Goal: Task Accomplishment & Management: Use online tool/utility

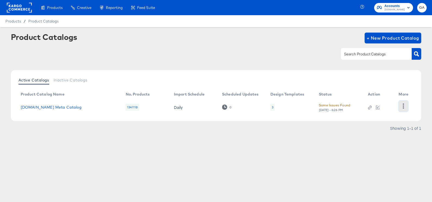
click at [404, 106] on icon "button" at bounding box center [403, 106] width 5 height 5
click at [382, 106] on div "HUD Checks (Internal)" at bounding box center [381, 105] width 54 height 9
click at [55, 107] on link "[DOMAIN_NAME] Meta Catalog" at bounding box center [51, 107] width 61 height 4
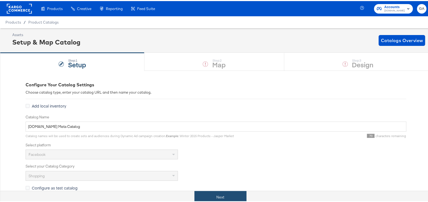
click at [218, 195] on button "Next" at bounding box center [221, 196] width 52 height 12
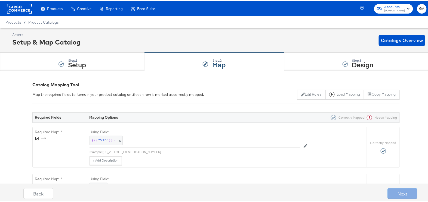
click at [395, 190] on div "Next" at bounding box center [402, 192] width 30 height 11
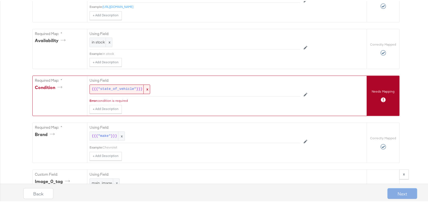
scroll to position [371, 0]
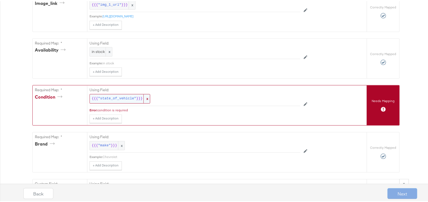
click at [128, 101] on span ""state_of_vehicle"" at bounding box center [117, 98] width 38 height 5
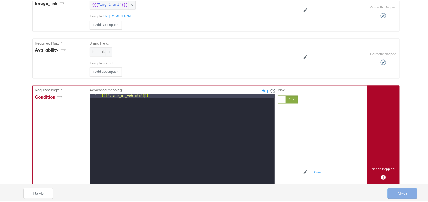
click at [282, 103] on div at bounding box center [282, 99] width 8 height 8
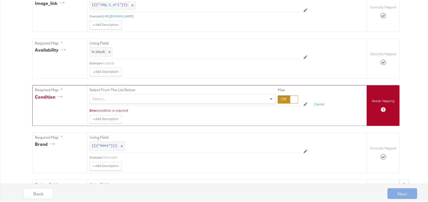
click at [169, 101] on div "Select..." at bounding box center [183, 98] width 186 height 9
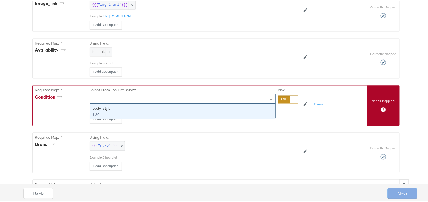
type input "s"
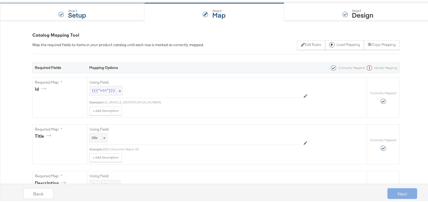
scroll to position [0, 0]
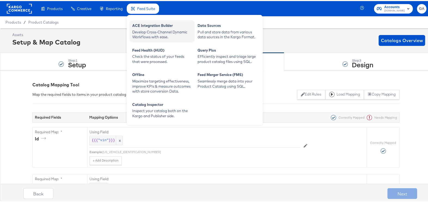
click at [149, 27] on div "ACE Integration Builder" at bounding box center [162, 25] width 60 height 7
click at [143, 29] on div "Develop Cross-Channel Dynamic Workflows with ease." at bounding box center [162, 34] width 60 height 10
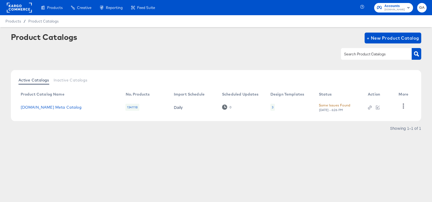
click at [336, 104] on div "Some Issues Found" at bounding box center [335, 106] width 32 height 6
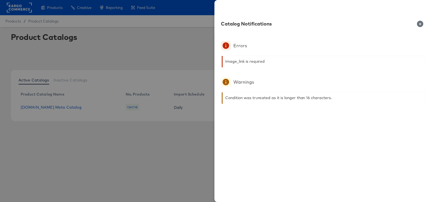
click at [421, 24] on icon "button" at bounding box center [420, 24] width 6 height 6
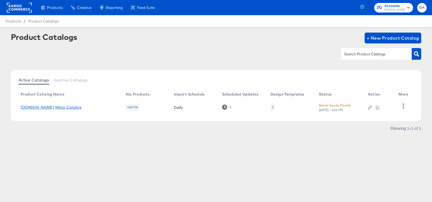
click at [60, 106] on link "[DOMAIN_NAME] Meta Catalog" at bounding box center [51, 107] width 61 height 4
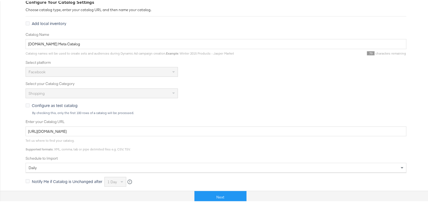
scroll to position [148, 0]
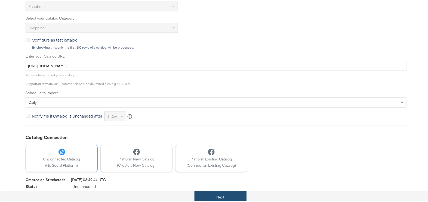
click at [229, 196] on button "Next" at bounding box center [221, 196] width 52 height 12
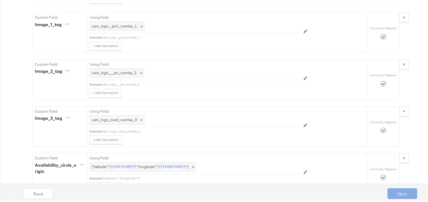
scroll to position [693, 0]
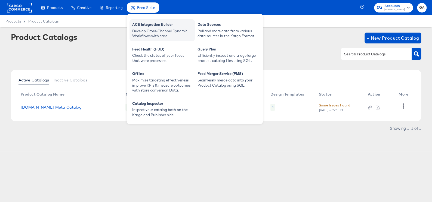
click at [151, 24] on div "ACE Integration Builder" at bounding box center [162, 25] width 60 height 7
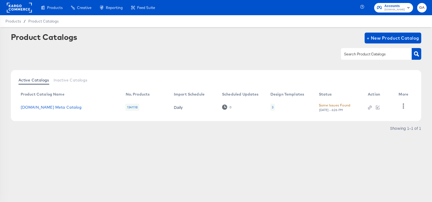
scroll to position [168, 0]
click at [403, 107] on icon "button" at bounding box center [403, 106] width 5 height 5
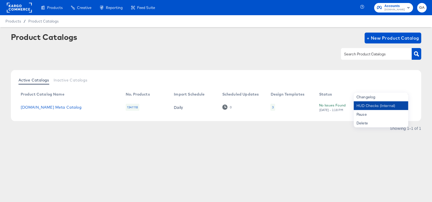
click at [364, 108] on div "HUD Checks (Internal)" at bounding box center [381, 105] width 54 height 9
click at [40, 107] on link "[DOMAIN_NAME] Meta Catalog" at bounding box center [51, 107] width 61 height 4
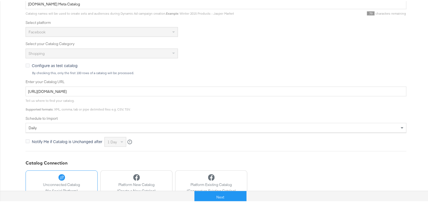
scroll to position [124, 0]
click at [216, 192] on button "Next" at bounding box center [221, 196] width 52 height 12
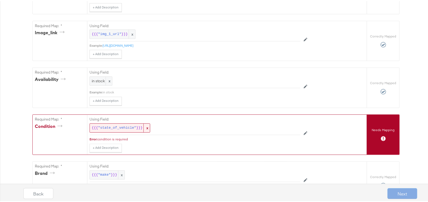
scroll to position [371, 0]
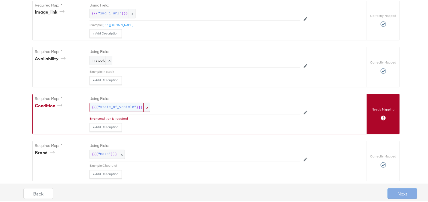
click at [118, 107] on div "{{{ "state_of_vehicle" }}} x" at bounding box center [120, 107] width 61 height 10
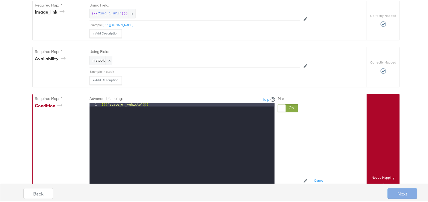
click at [280, 106] on div at bounding box center [282, 108] width 8 height 8
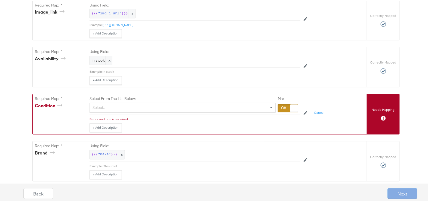
click at [171, 103] on div "Select..." at bounding box center [183, 106] width 186 height 9
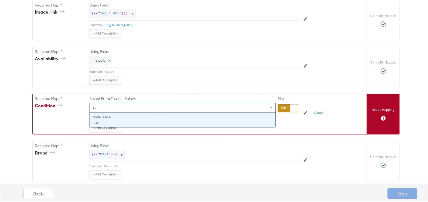
type input "s"
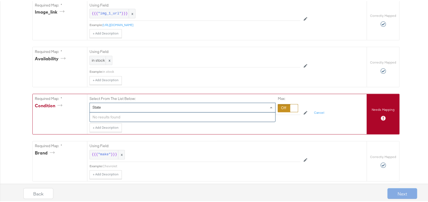
type input "Stat"
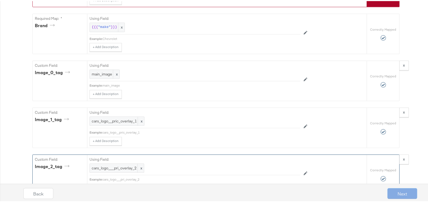
scroll to position [519, 0]
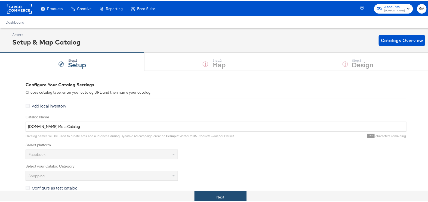
click at [224, 195] on button "Next" at bounding box center [221, 196] width 52 height 12
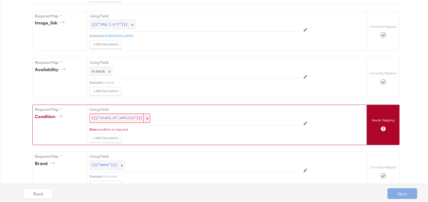
scroll to position [371, 0]
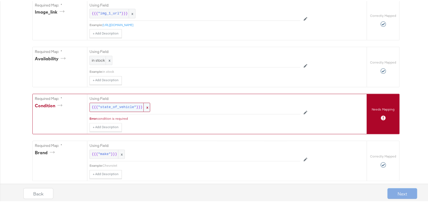
click at [127, 104] on span ""state_of_vehicle"" at bounding box center [117, 106] width 38 height 5
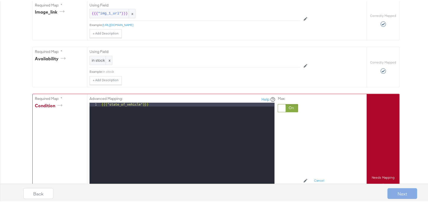
click at [282, 105] on div at bounding box center [282, 108] width 8 height 8
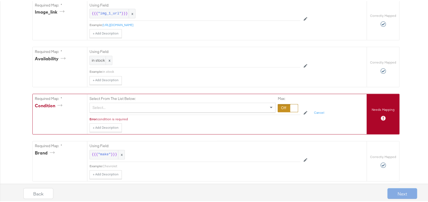
click at [158, 105] on div "Select..." at bounding box center [183, 106] width 186 height 9
type input "state"
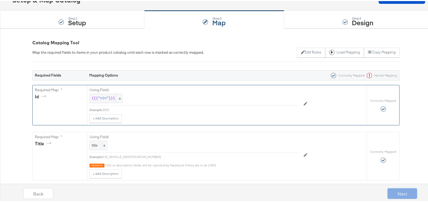
scroll to position [0, 0]
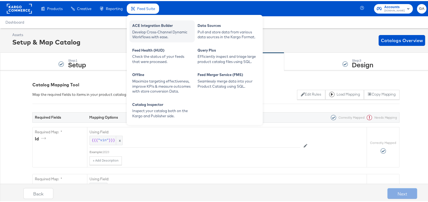
click at [151, 26] on div "ACE Integration Builder" at bounding box center [162, 25] width 60 height 7
